Goal: Communication & Community: Answer question/provide support

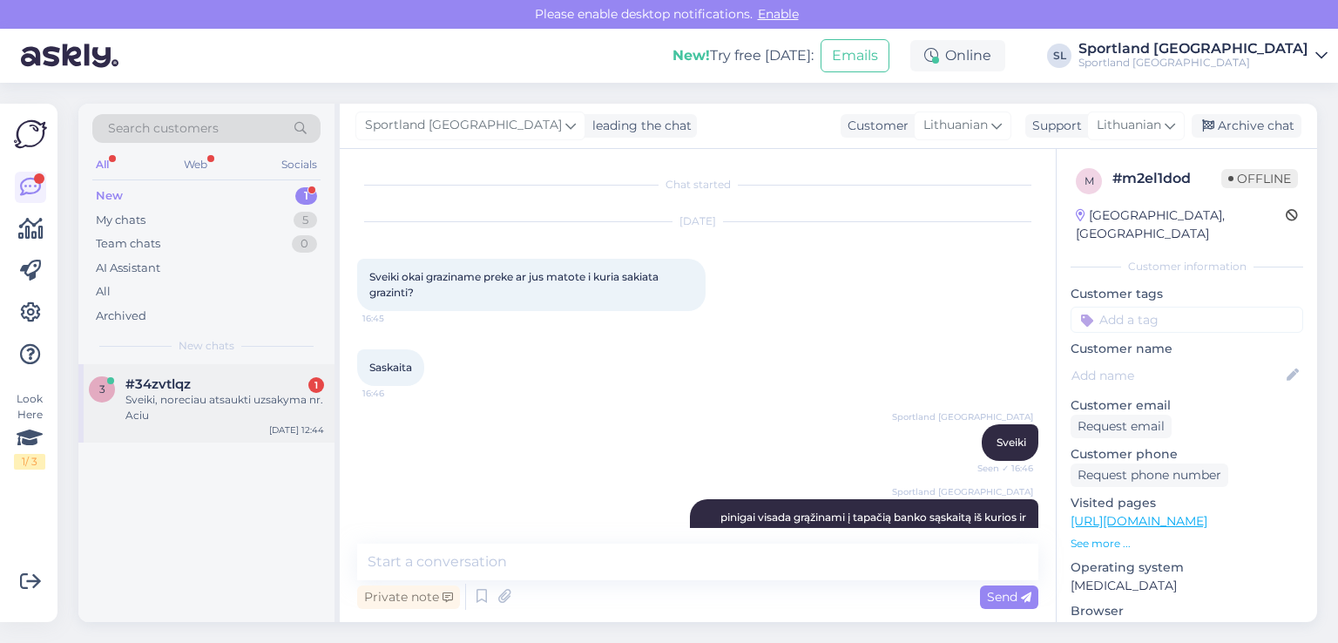
scroll to position [1337, 0]
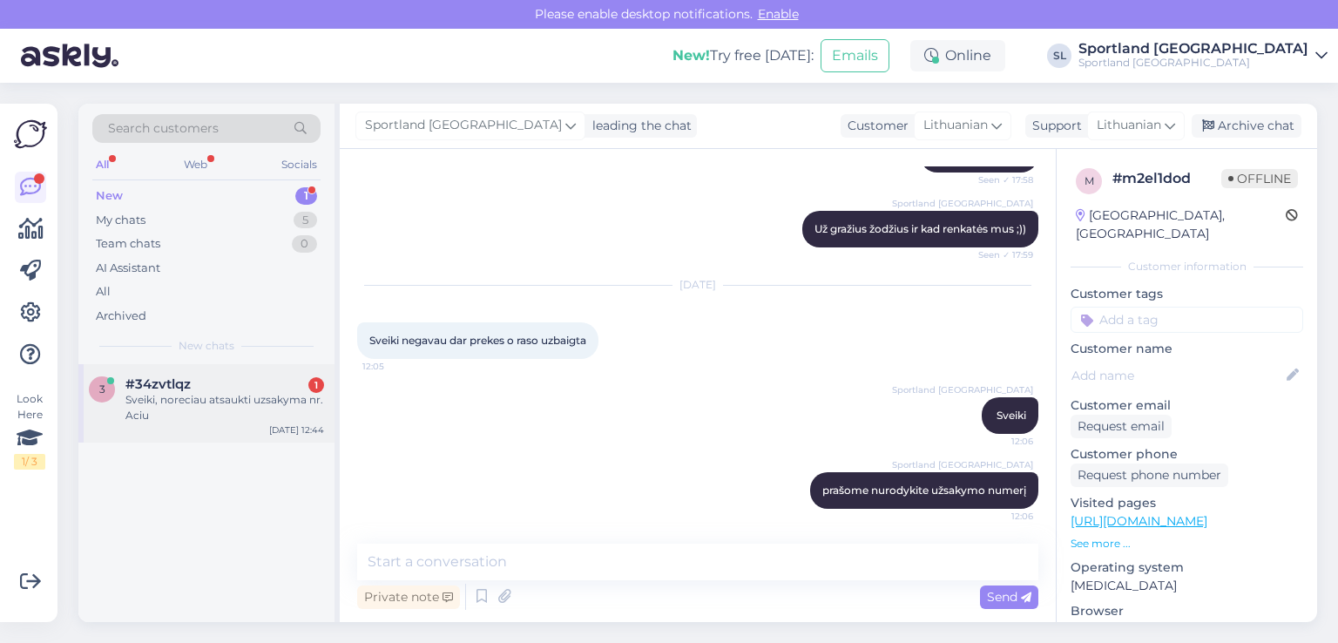
click at [233, 394] on div "Sveiki, noreciau atsaukti uzsakyma nr. Aciu" at bounding box center [224, 407] width 199 height 31
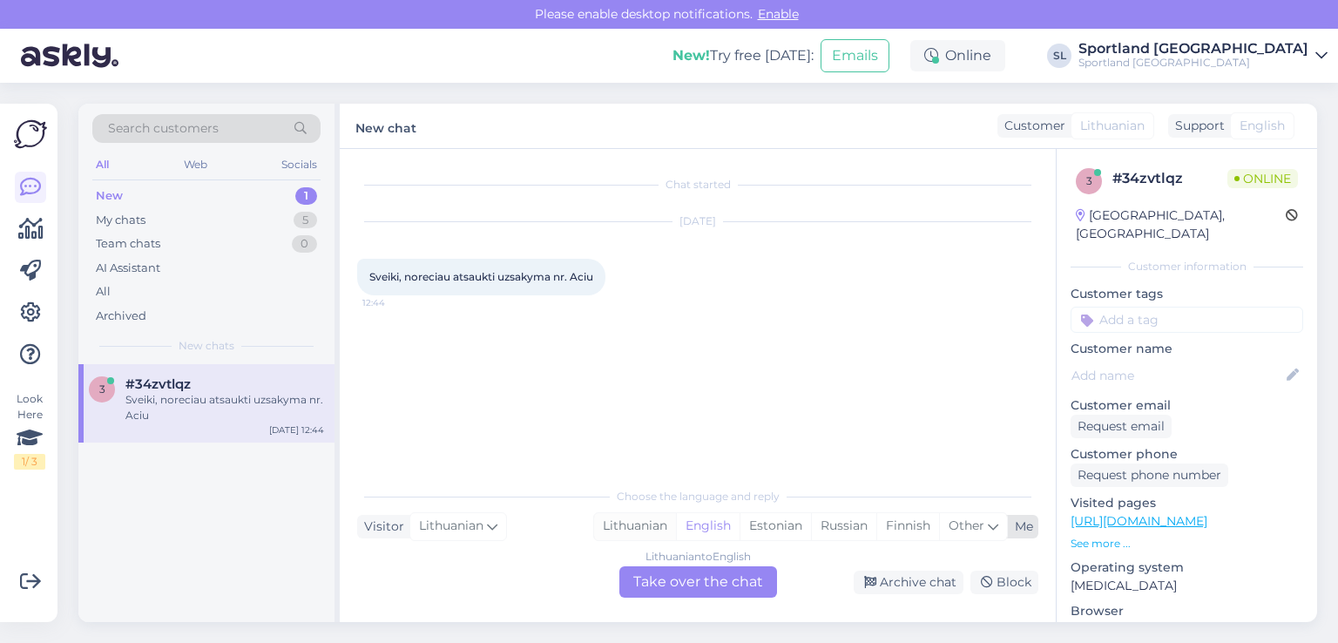
click at [631, 520] on div "Lithuanian" at bounding box center [635, 526] width 82 height 26
click at [662, 576] on div "Lithuanian to Lithuanian Take over the chat" at bounding box center [698, 581] width 158 height 31
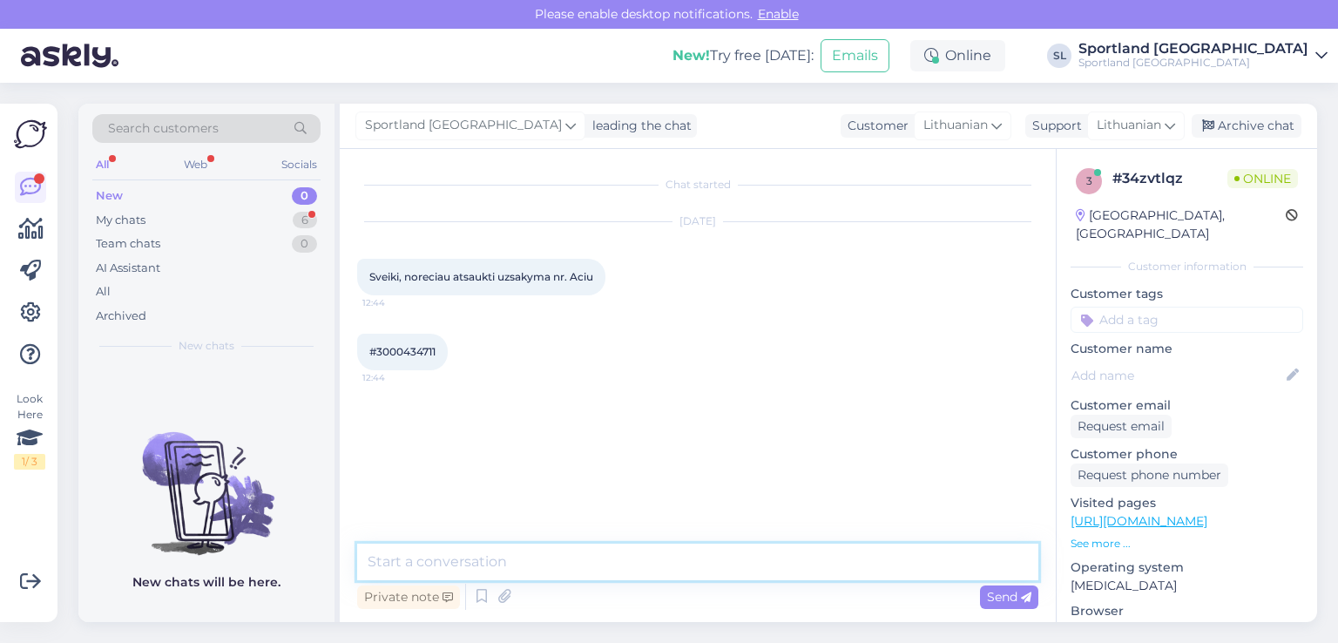
click at [628, 562] on textarea at bounding box center [697, 561] width 681 height 37
type textarea "Sveiki"
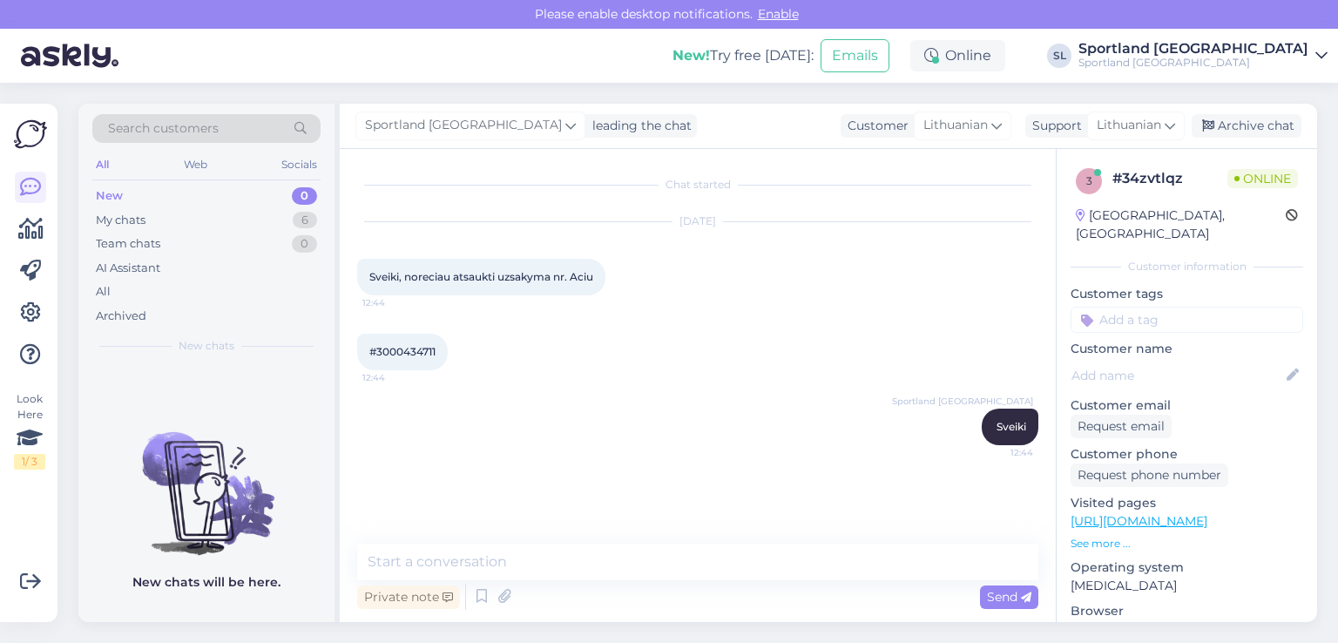
click at [415, 360] on div "#3000434711 12:44" at bounding box center [402, 352] width 91 height 37
click at [411, 352] on span "#3000434711" at bounding box center [402, 351] width 66 height 13
copy div "3000434711 12:44"
click at [428, 361] on div "#3000434711 12:44" at bounding box center [402, 352] width 91 height 37
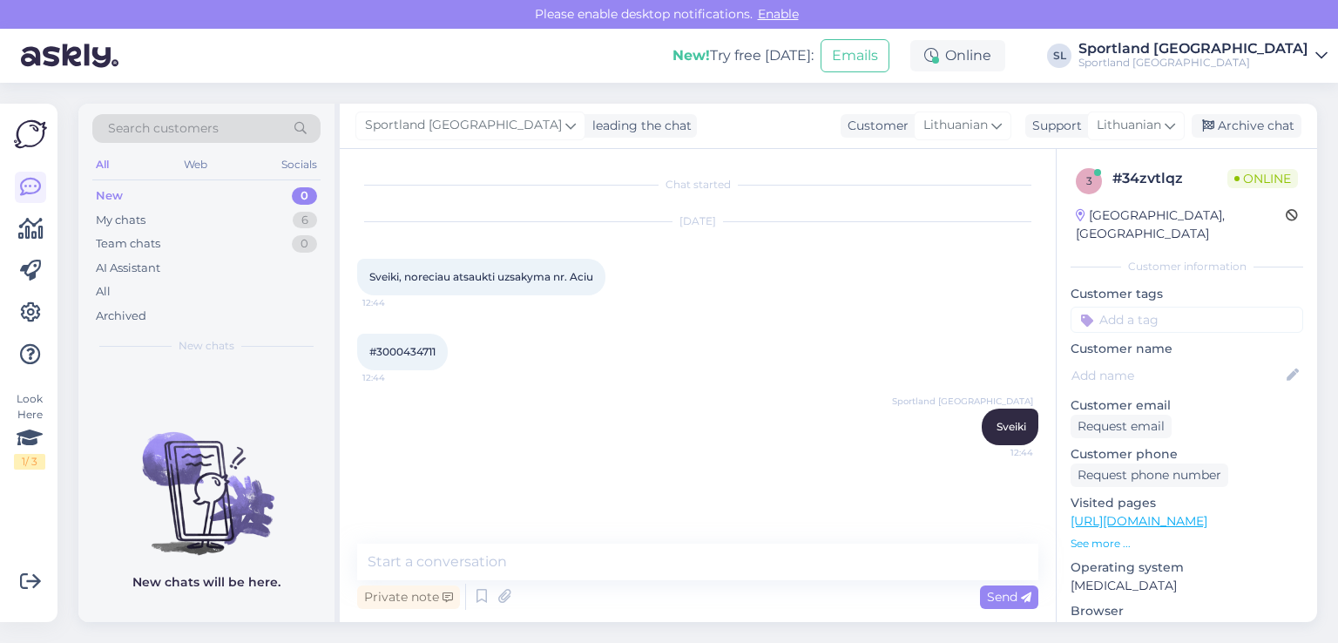
click at [425, 353] on span "#3000434711" at bounding box center [402, 351] width 66 height 13
copy div "3000434711 12:44"
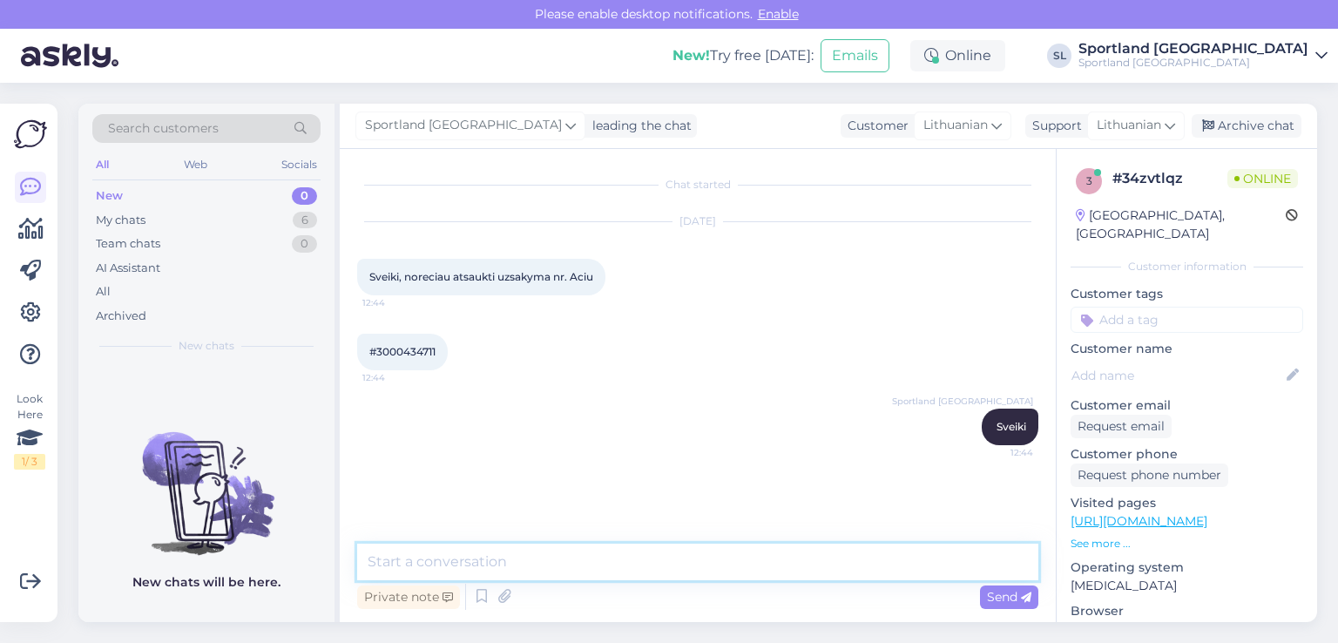
click at [537, 558] on textarea at bounding box center [697, 561] width 681 height 37
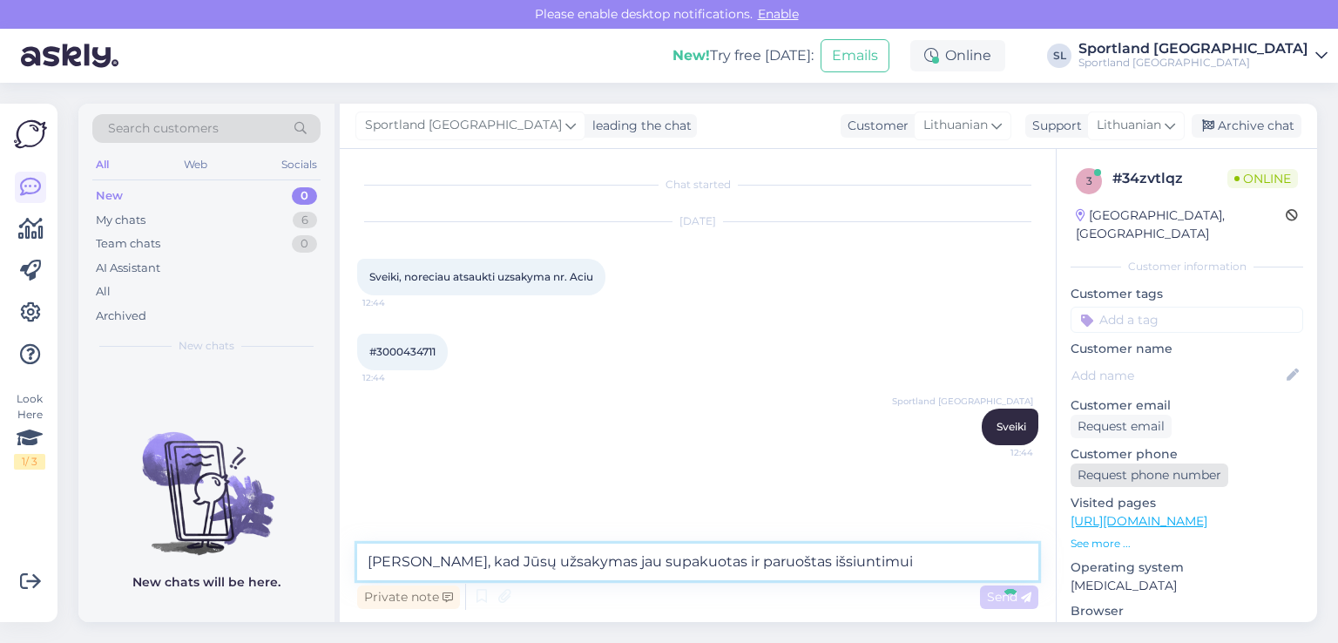
type textarea "[PERSON_NAME], kad Jūsų užsakymas jau supakuotas ir paruoštas išsiuntimui s"
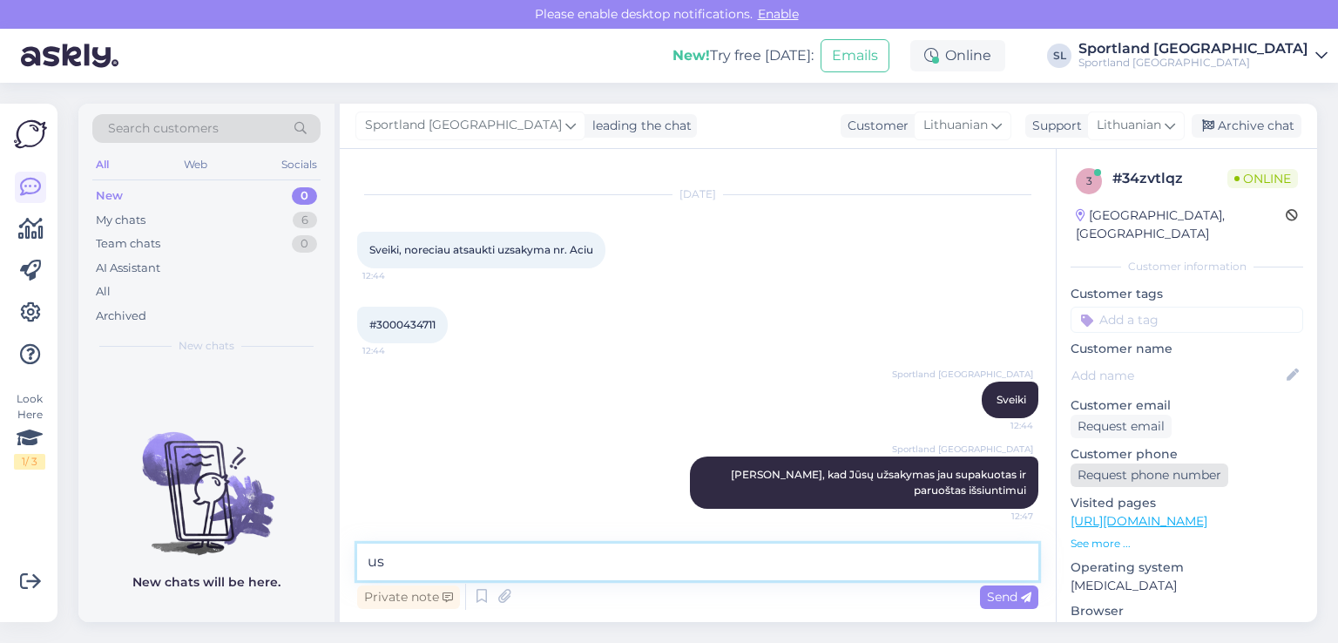
type textarea "u"
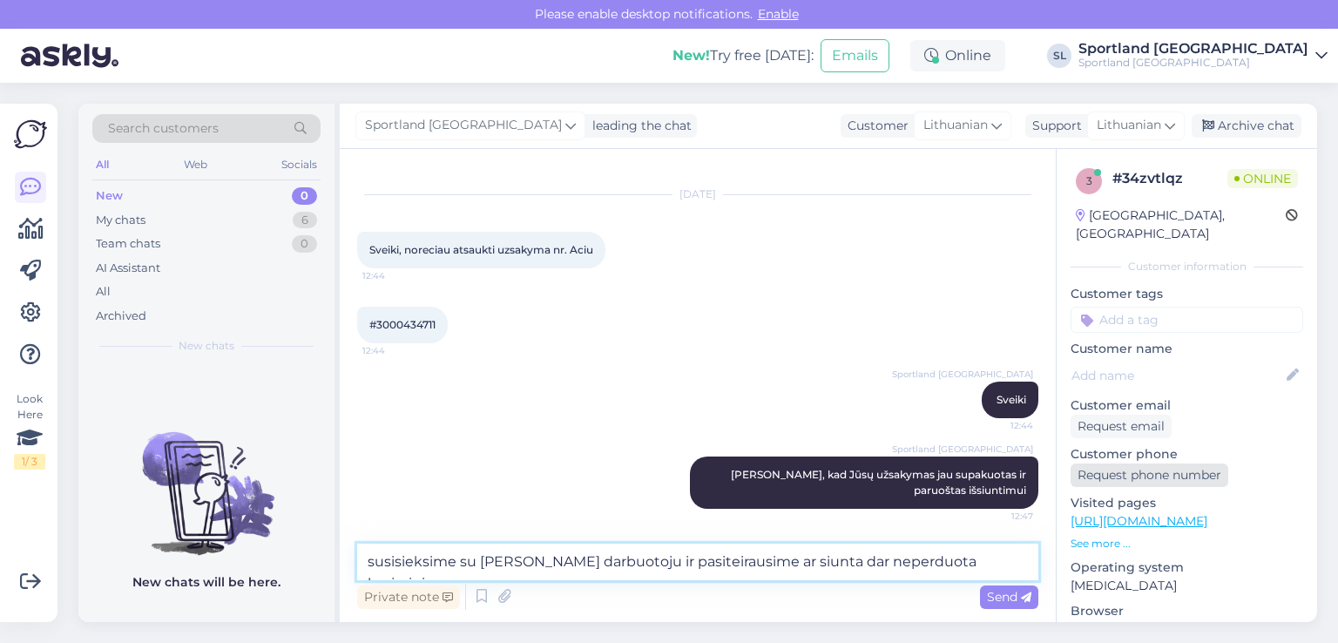
type textarea "susisieksime su [PERSON_NAME] darbuotoju ir pasiteirausime ar siunta dar neperd…"
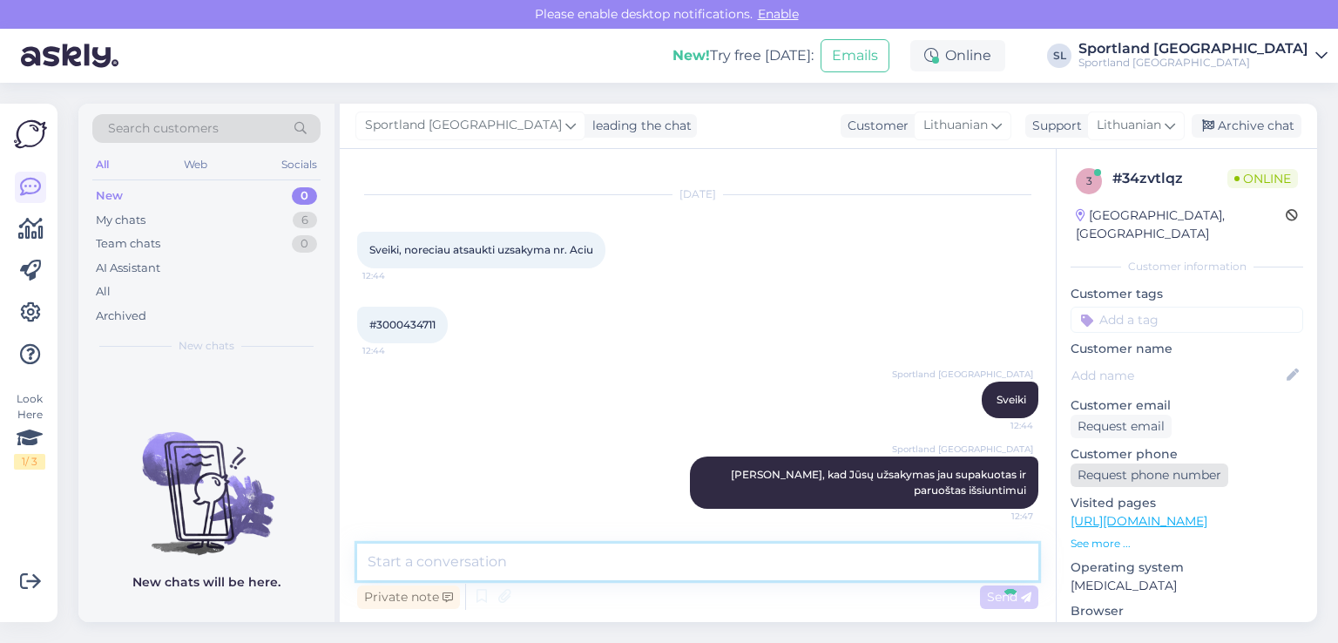
scroll to position [118, 0]
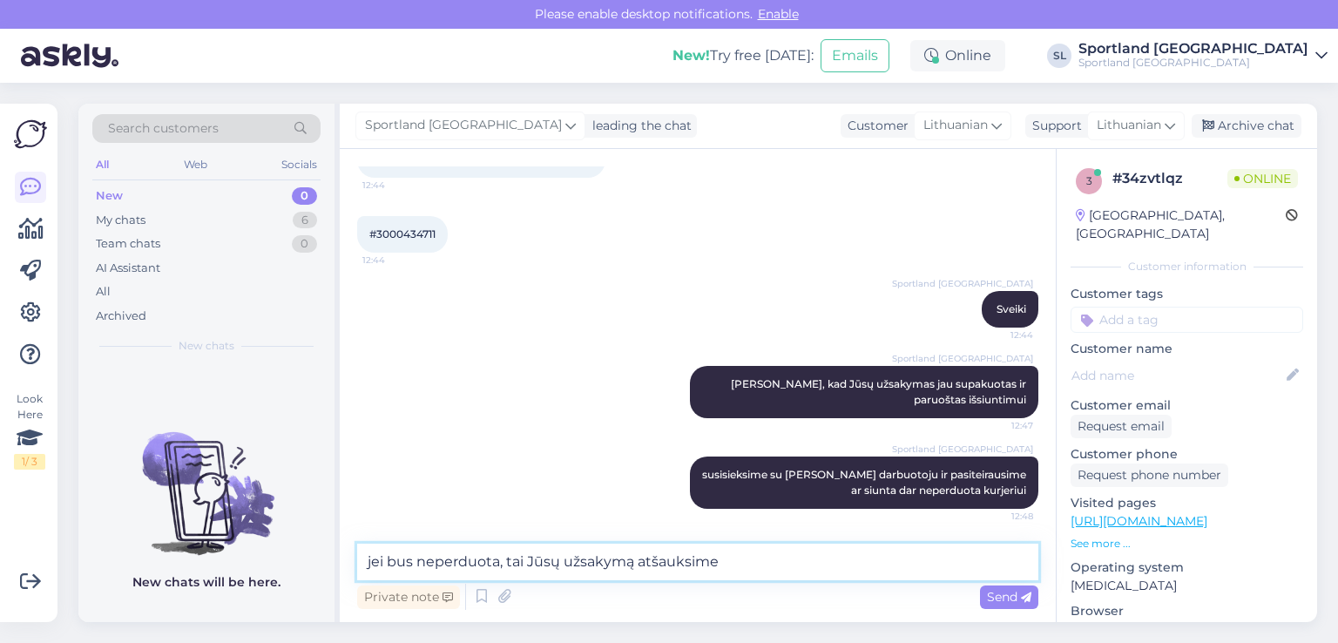
click at [637, 550] on textarea "jei bus neperduota, tai Jūsų užsakymą atšauksime" at bounding box center [697, 561] width 681 height 37
click at [828, 562] on textarea "jei bus neperduota, tai Jūsų užsakymą nebesiųsime ir atšauksime" at bounding box center [697, 561] width 681 height 37
type textarea "jei bus neperduota, tai Jūsų užsakymą nebesiųsime ir atliksime pinigų grąžinimą"
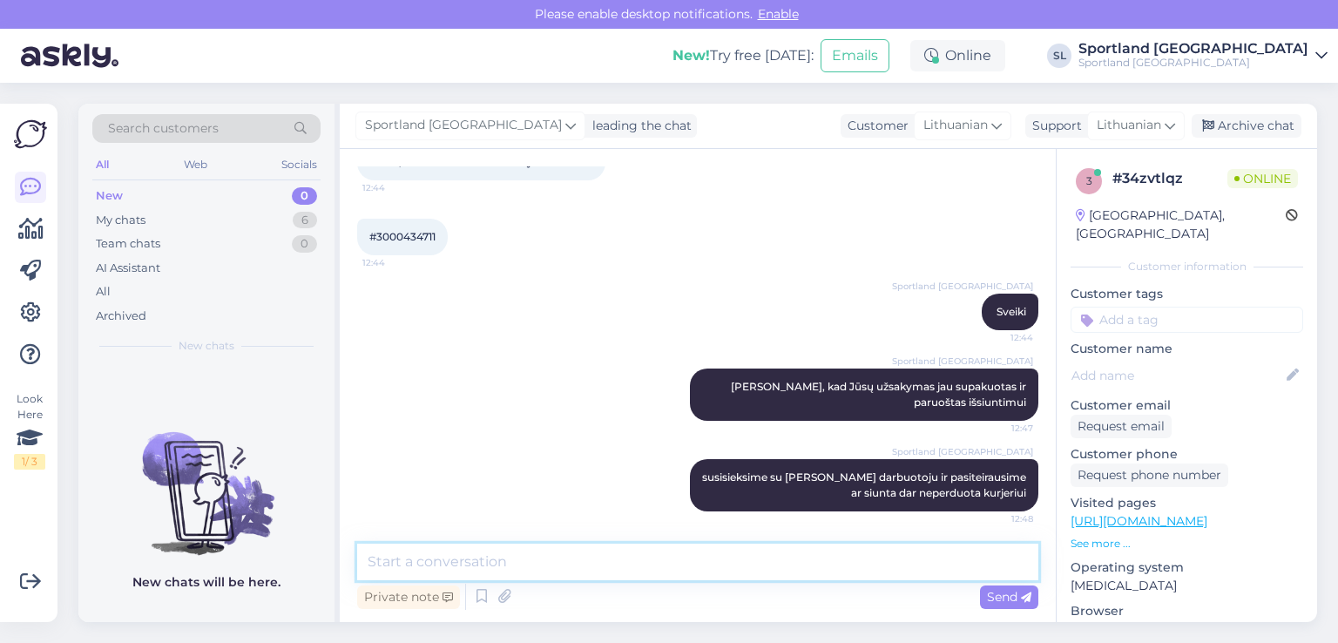
scroll to position [0, 0]
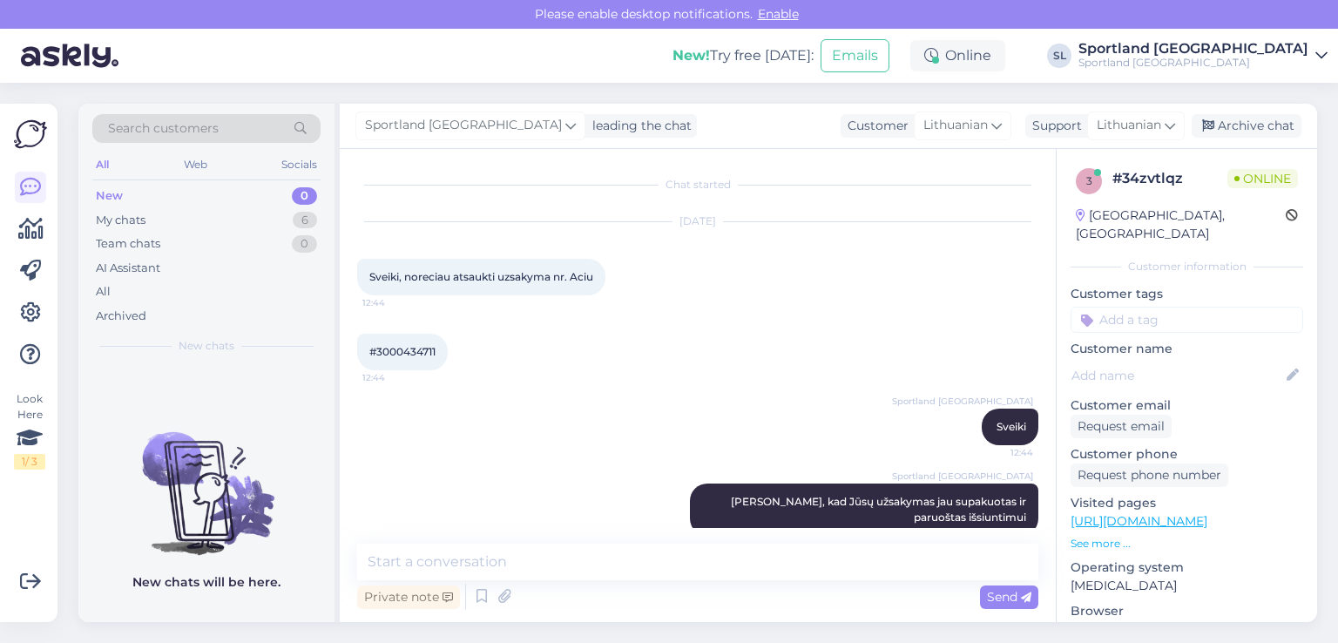
click at [418, 355] on span "#3000434711" at bounding box center [402, 351] width 66 height 13
copy div "3000434711 12:44"
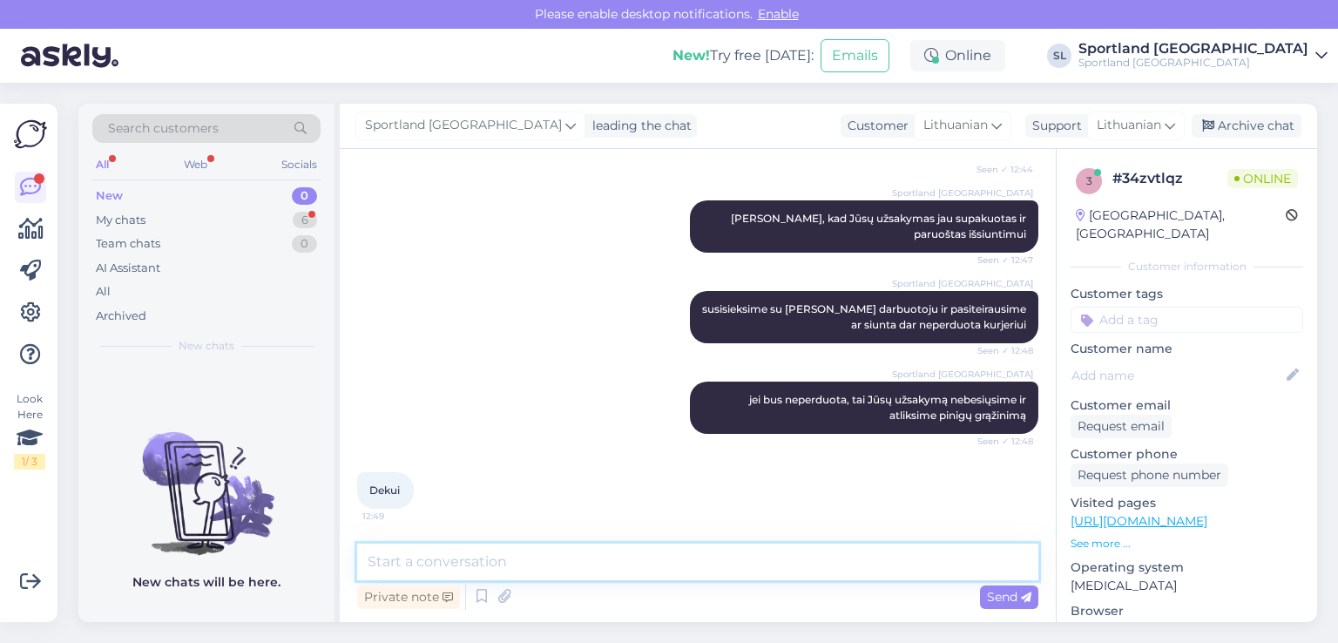
click at [623, 563] on textarea at bounding box center [697, 561] width 681 height 37
type textarea "i"
type textarea "k"
type textarea "[PERSON_NAME] turėsime informaciją, informuosime Jus el. paštu"
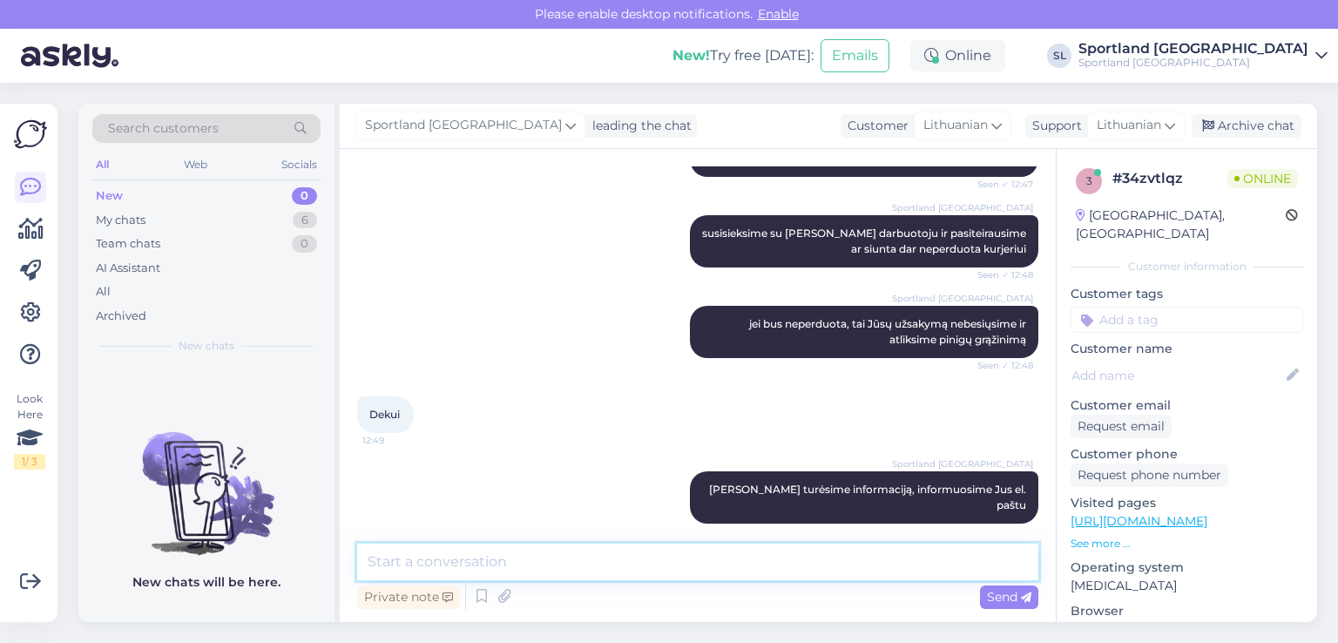
paste textarea "[EMAIL_ADDRESS][DOMAIN_NAME]"
type textarea "[EMAIL_ADDRESS][DOMAIN_NAME]"
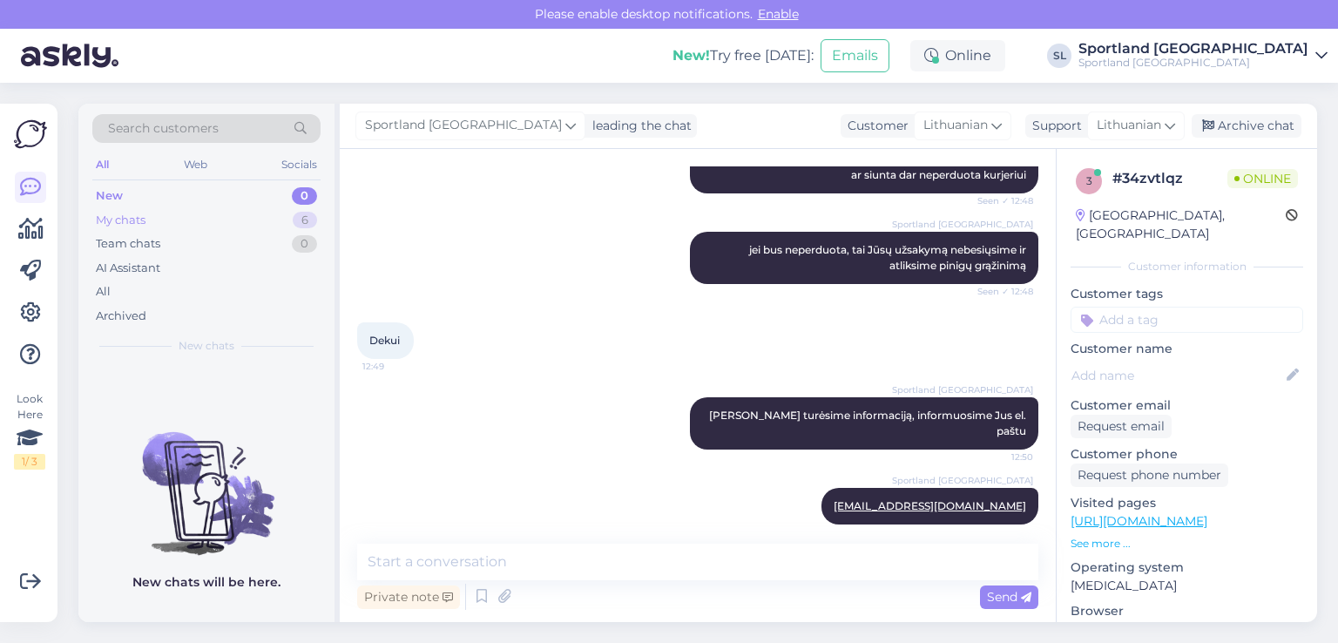
click at [111, 219] on div "My chats" at bounding box center [121, 220] width 50 height 17
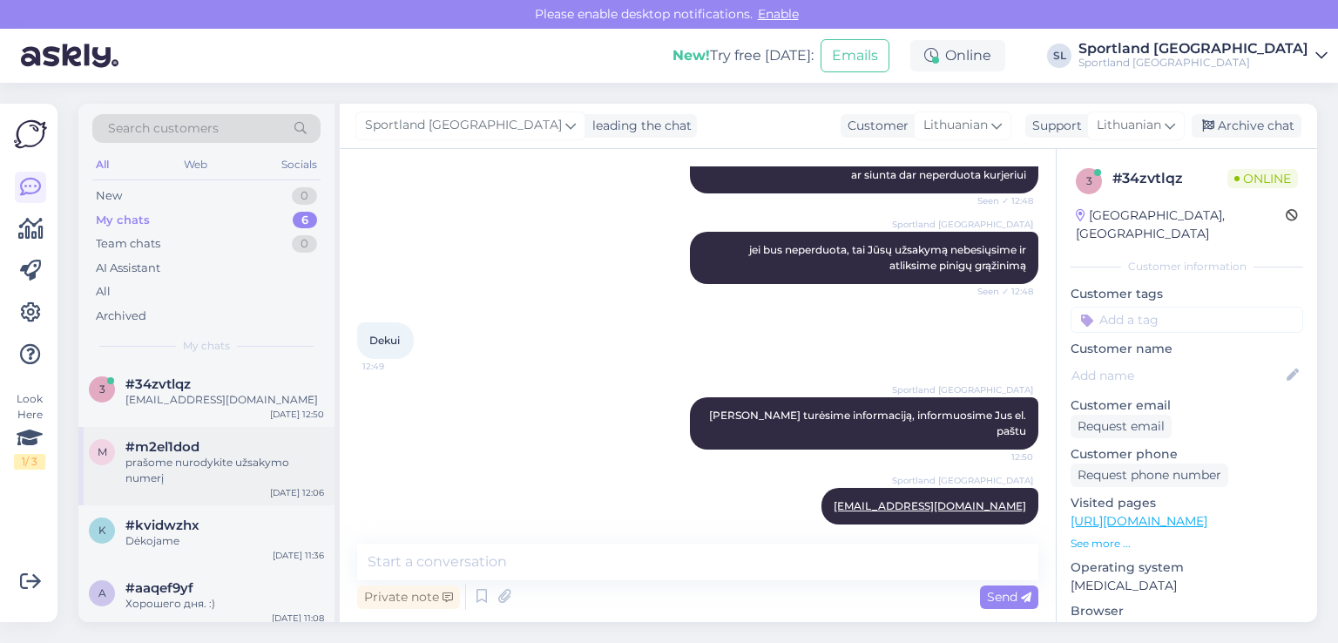
click at [188, 441] on span "#m2el1dod" at bounding box center [162, 447] width 74 height 16
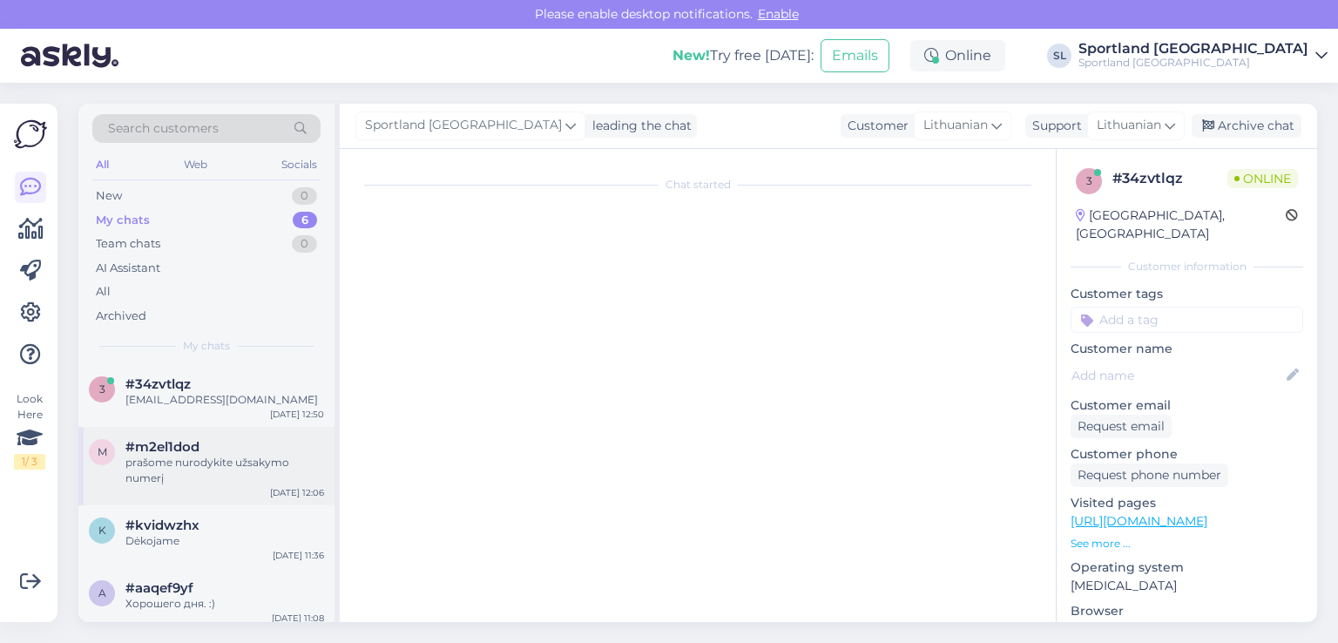
scroll to position [1337, 0]
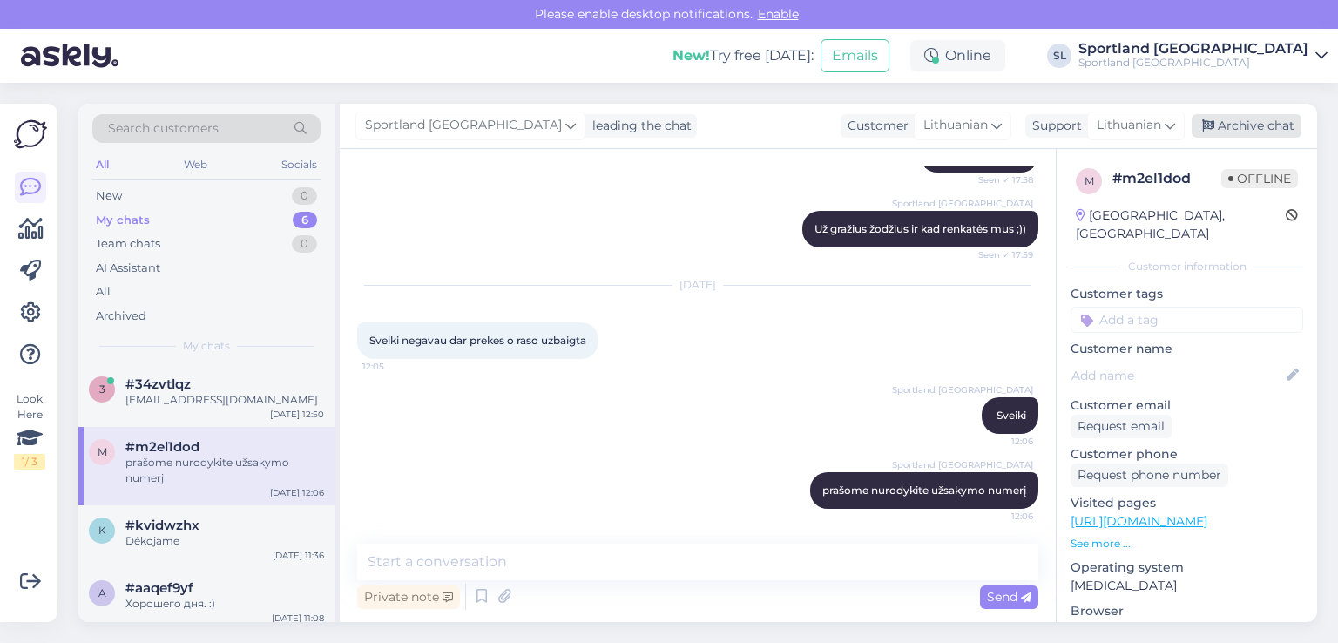
click at [1250, 129] on div "Archive chat" at bounding box center [1246, 126] width 110 height 24
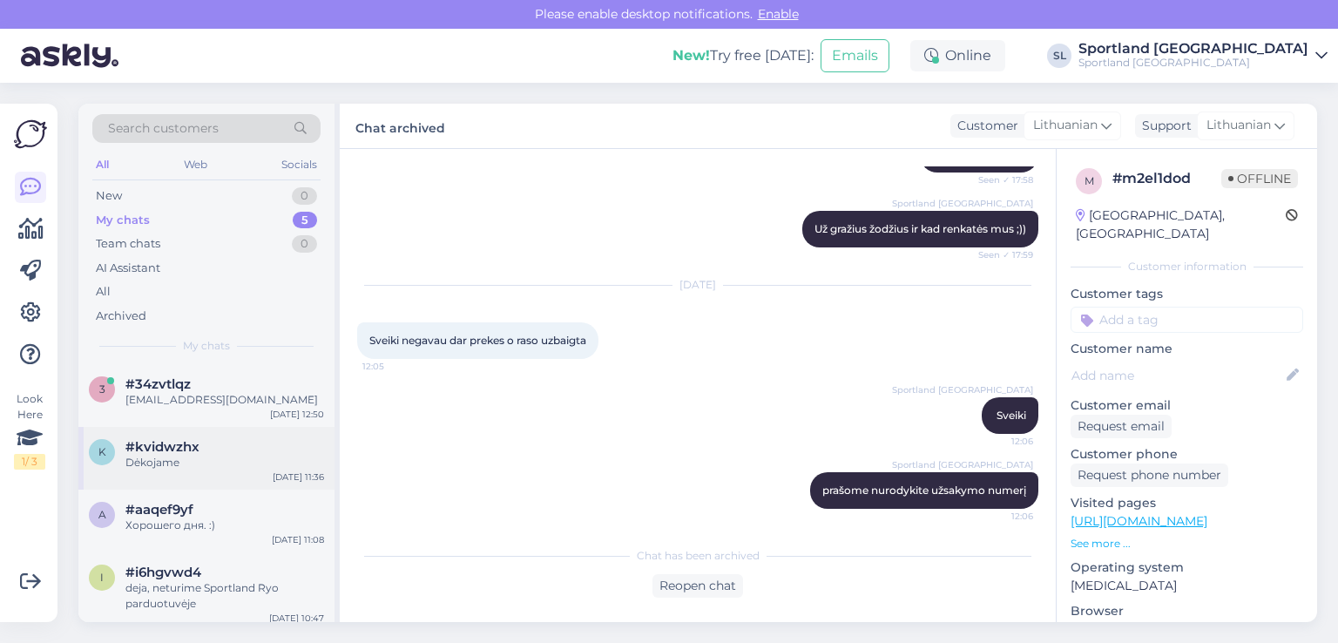
click at [217, 464] on div "Dėkojame" at bounding box center [224, 463] width 199 height 16
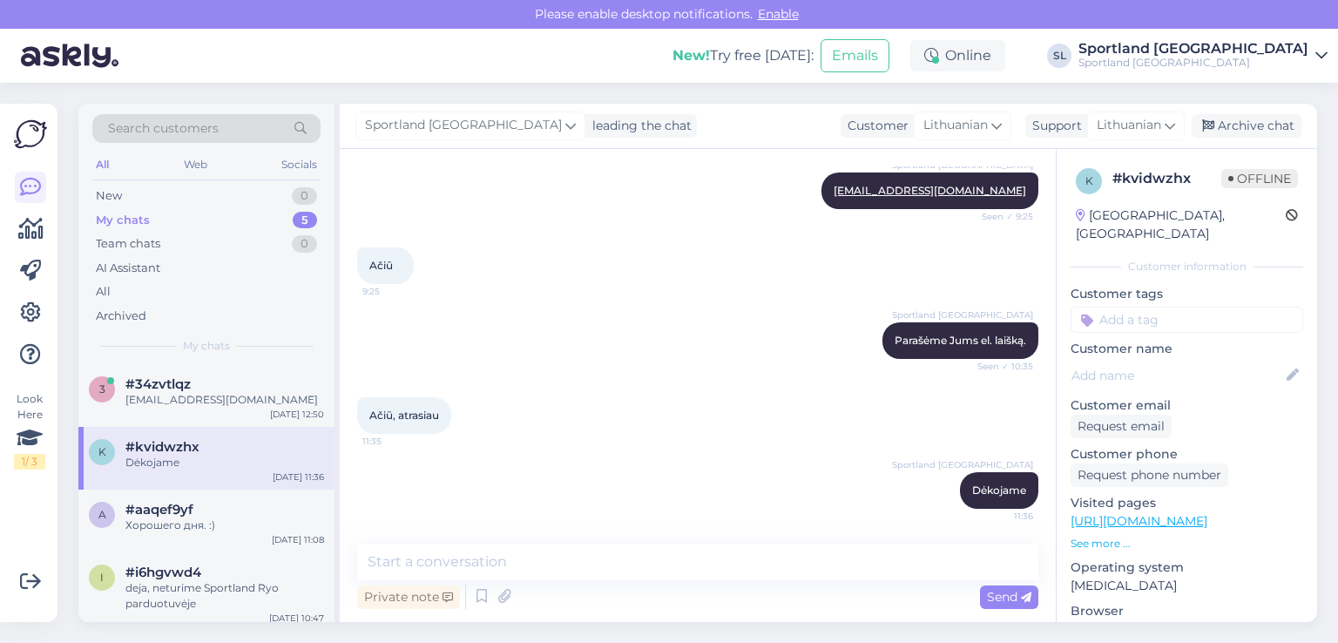
scroll to position [418, 0]
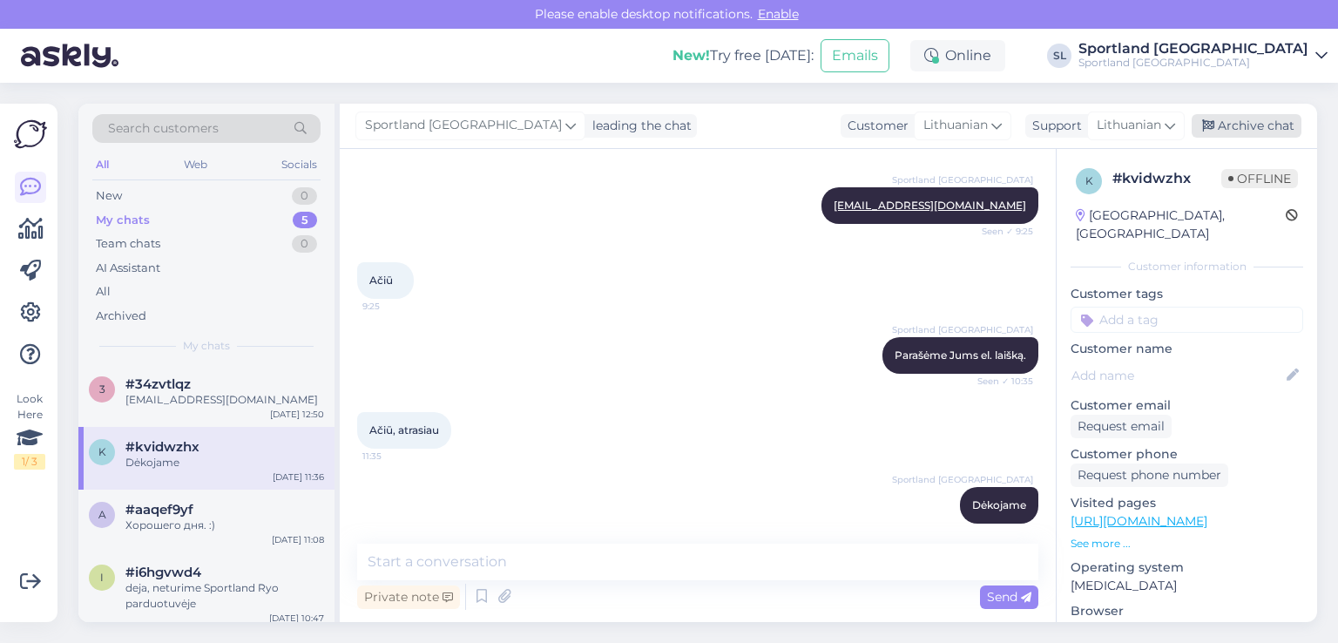
click at [1251, 130] on div "Archive chat" at bounding box center [1246, 126] width 110 height 24
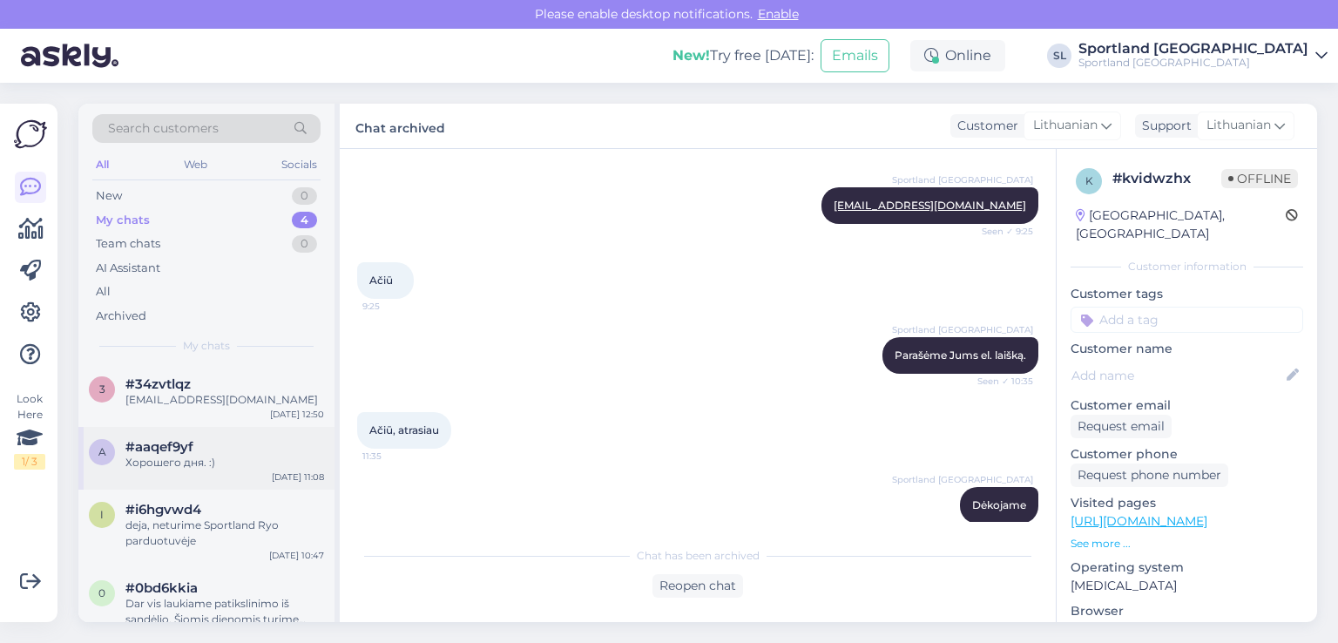
click at [192, 471] on div "a #aaqef9yf Хорошего дня. :) [DATE] 11:08" at bounding box center [206, 458] width 256 height 63
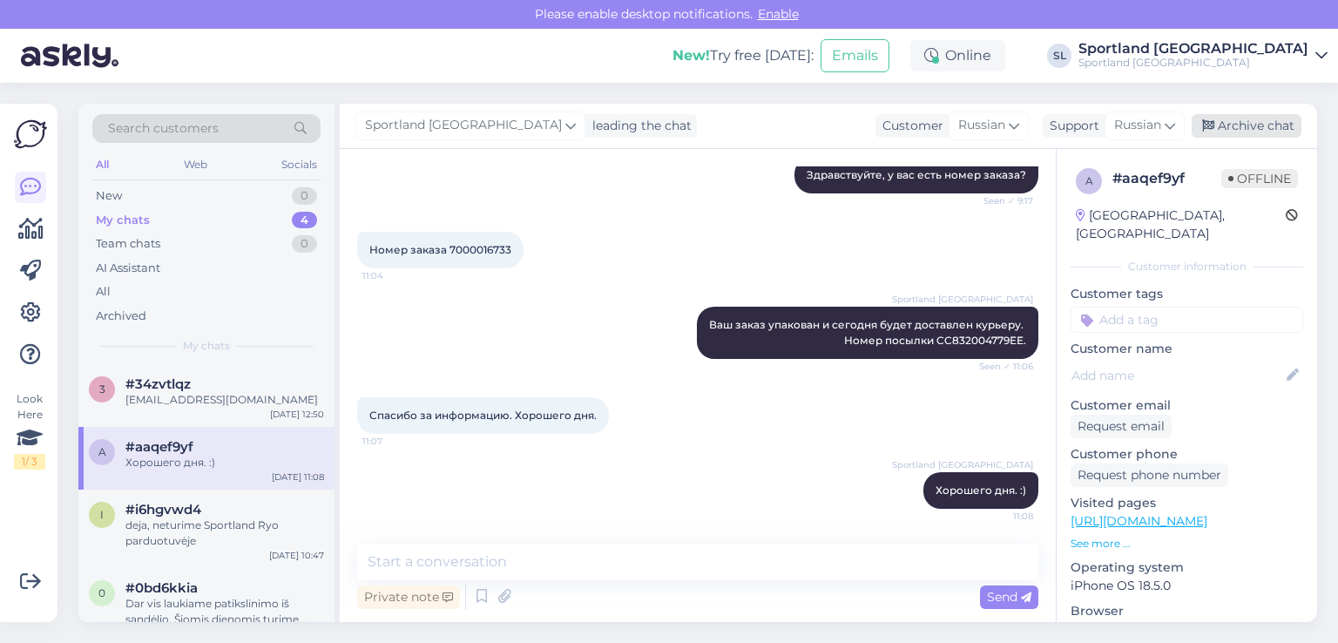
click at [1243, 123] on div "Archive chat" at bounding box center [1246, 126] width 110 height 24
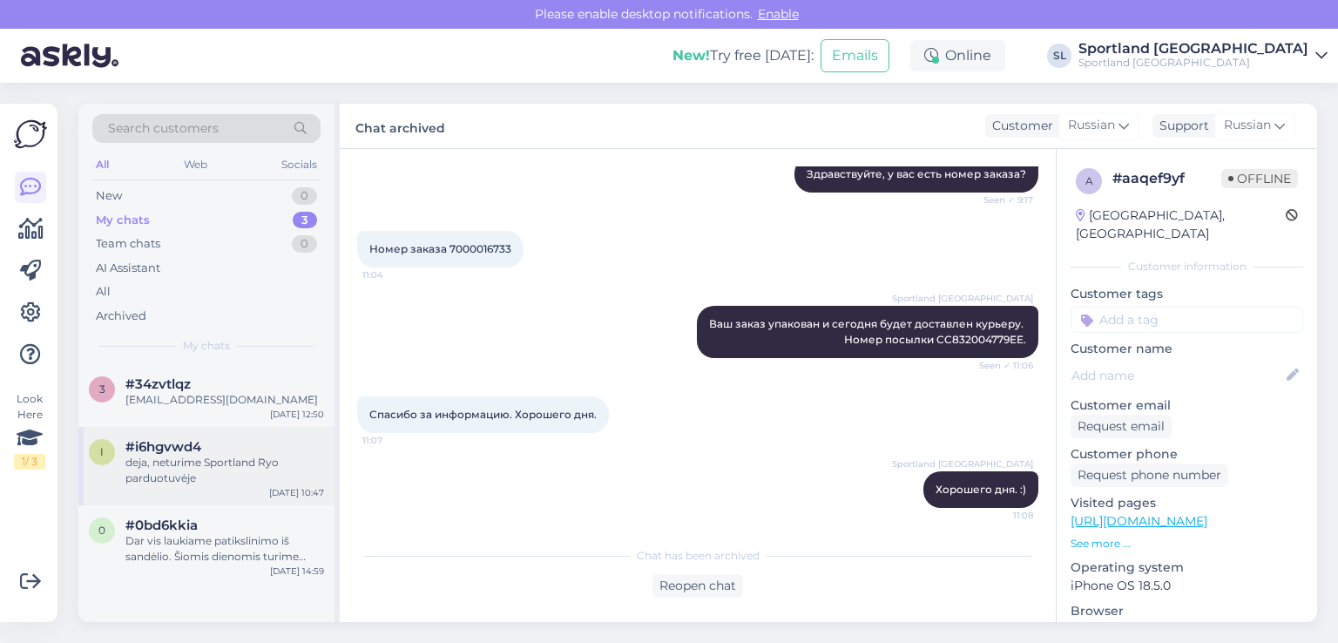
click at [159, 466] on div "deja, neturime Sportland Ryo parduotuvėje" at bounding box center [224, 470] width 199 height 31
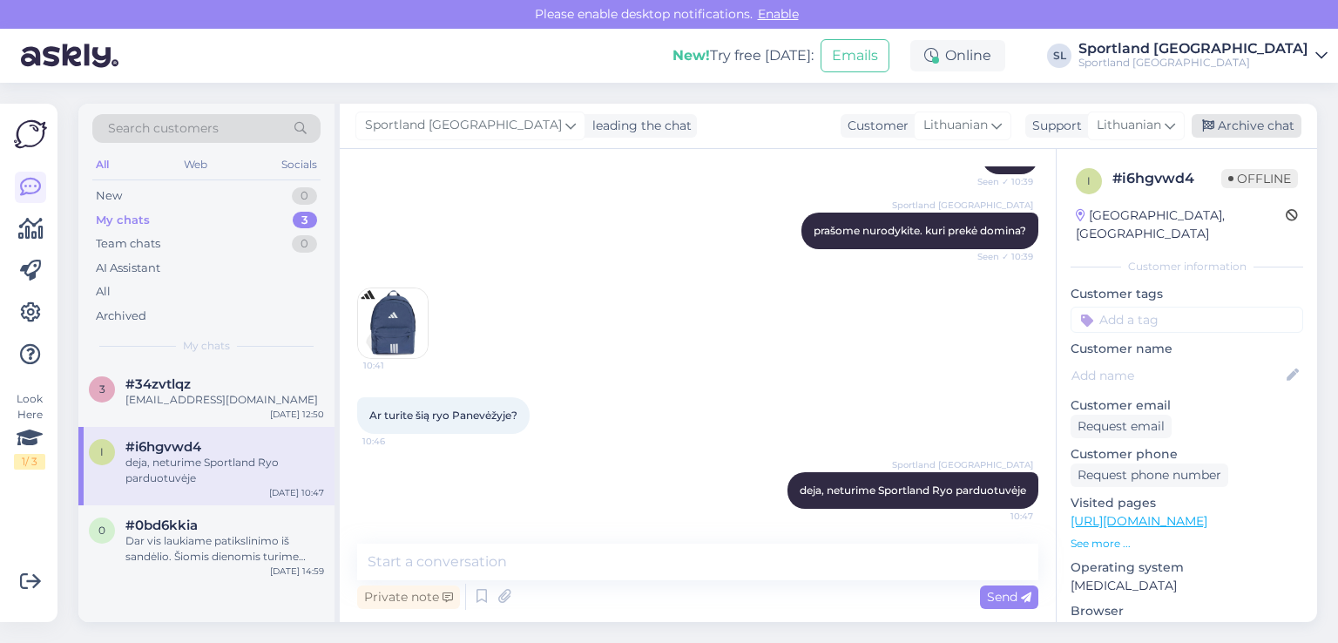
click at [1283, 127] on div "Archive chat" at bounding box center [1246, 126] width 110 height 24
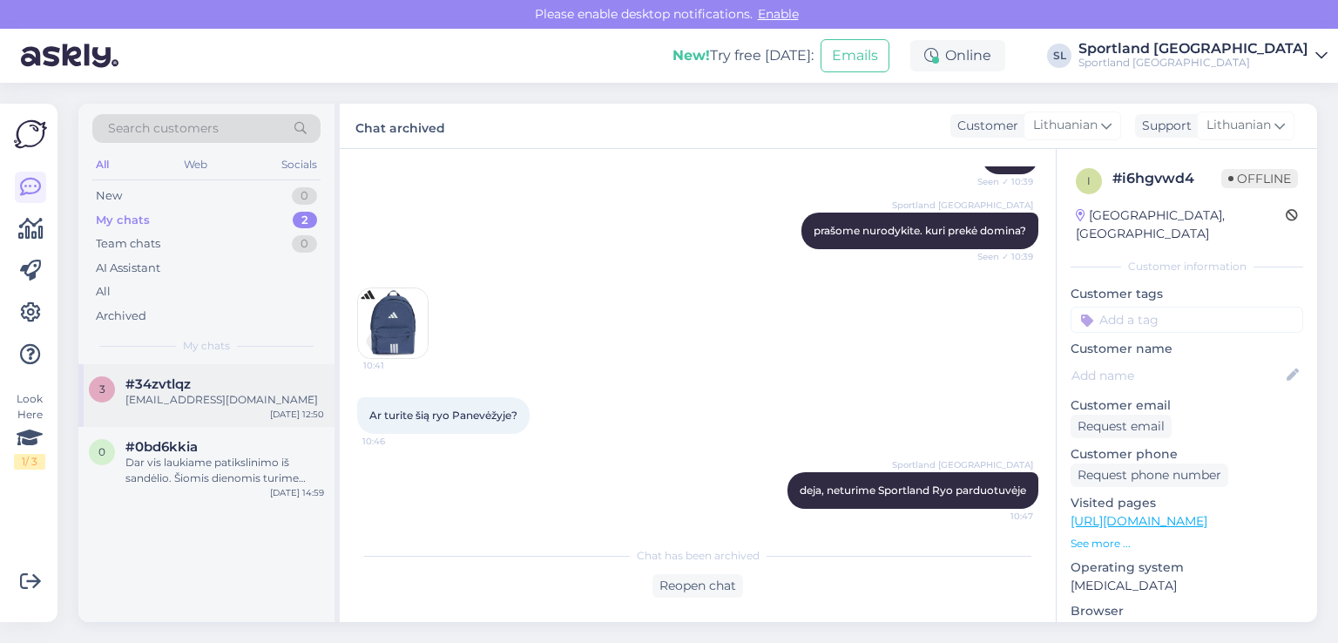
click at [176, 401] on div "[EMAIL_ADDRESS][DOMAIN_NAME]" at bounding box center [224, 400] width 199 height 16
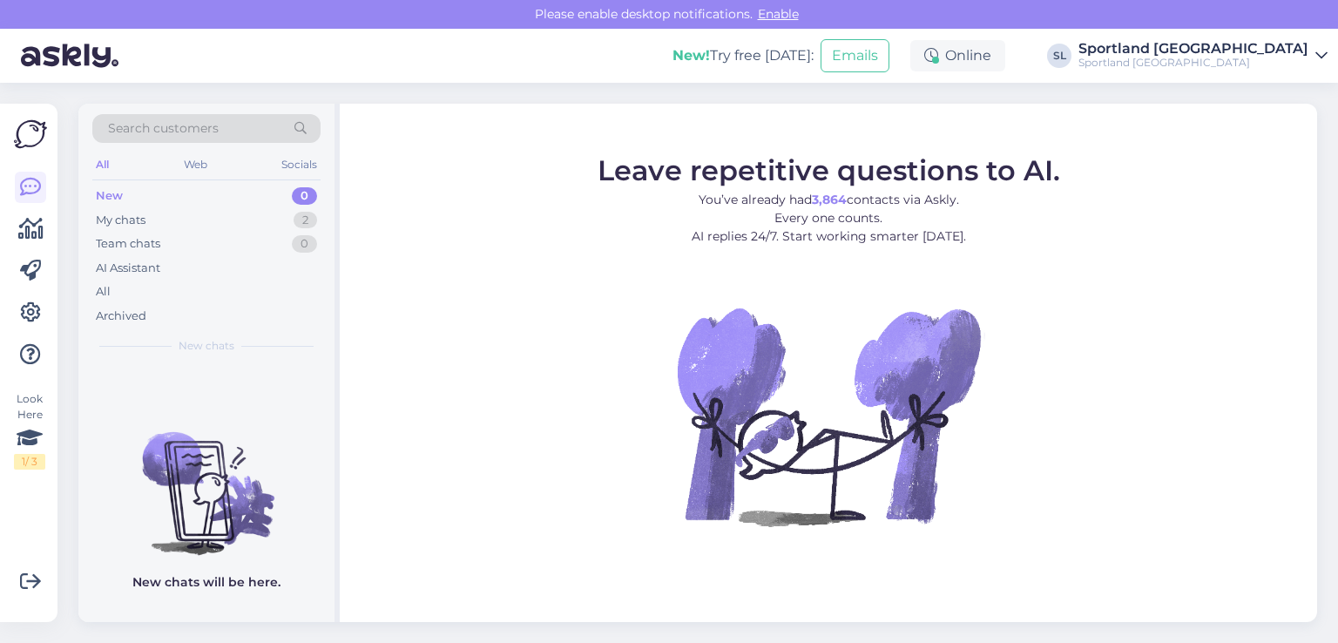
click at [12, 247] on div "Look Here 1 / 3 Get more Your checklist to get more value from Askly. Close Con…" at bounding box center [28, 363] width 57 height 518
click at [30, 231] on icon at bounding box center [30, 229] width 25 height 21
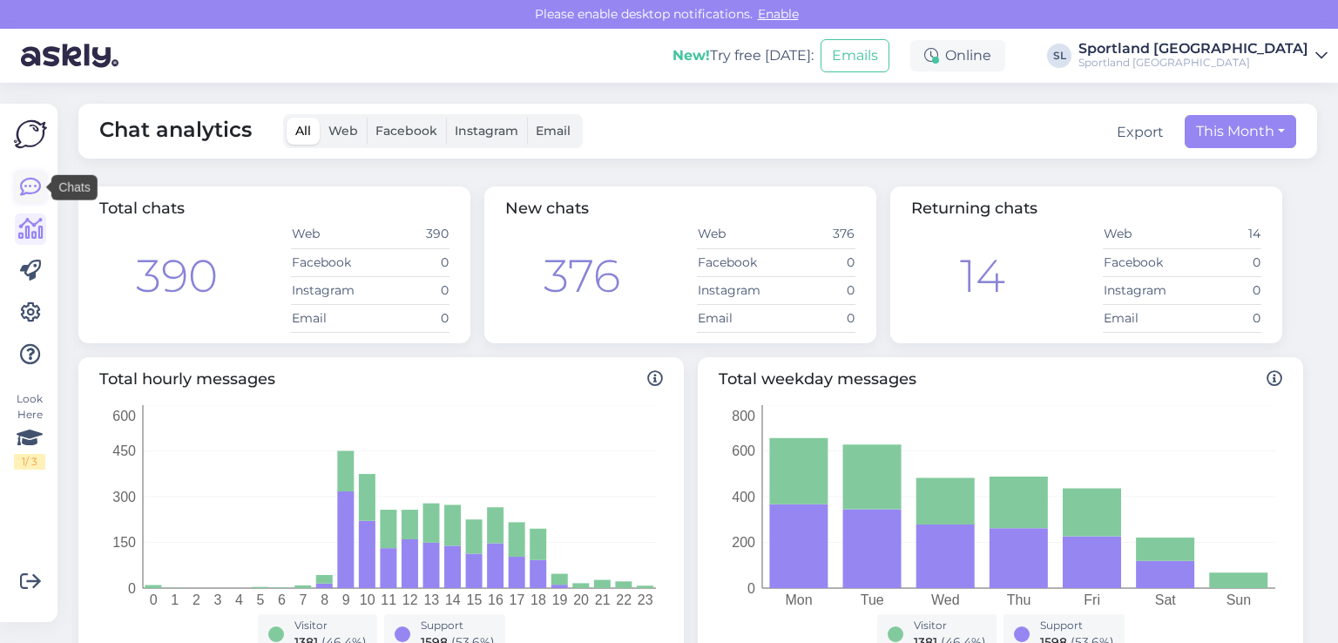
click at [34, 188] on icon at bounding box center [30, 187] width 21 height 21
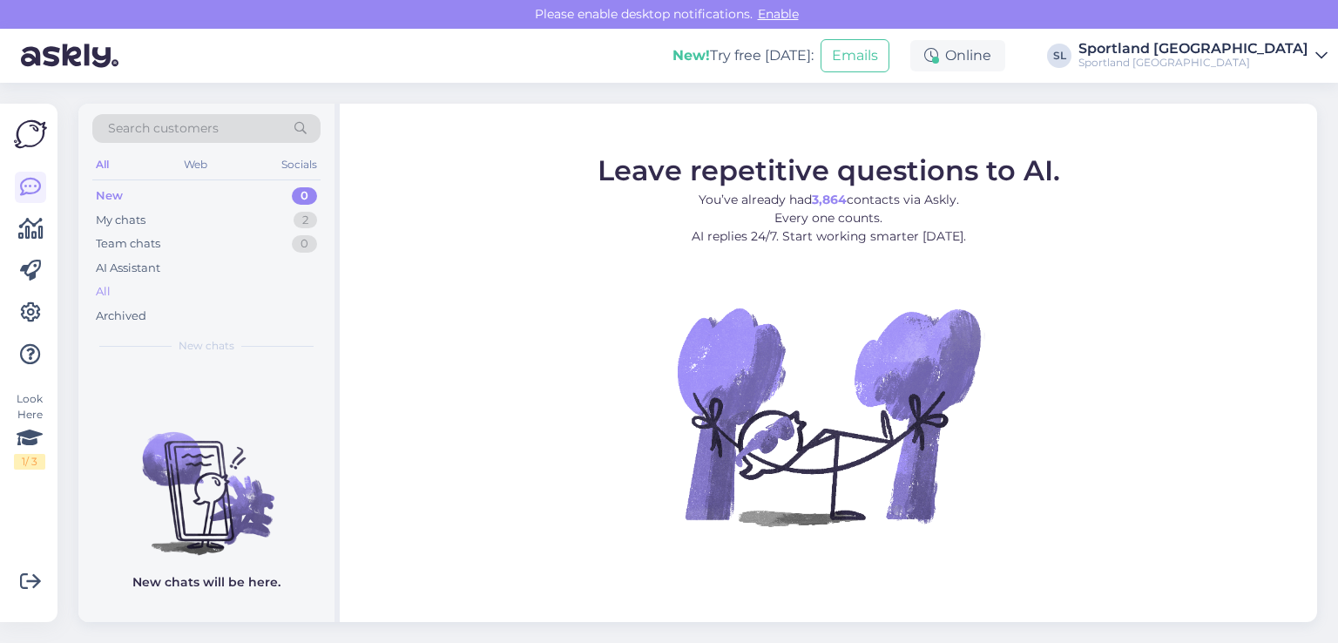
click at [118, 287] on div "All" at bounding box center [206, 292] width 228 height 24
click at [153, 292] on div "All" at bounding box center [206, 292] width 228 height 24
